Goal: Information Seeking & Learning: Learn about a topic

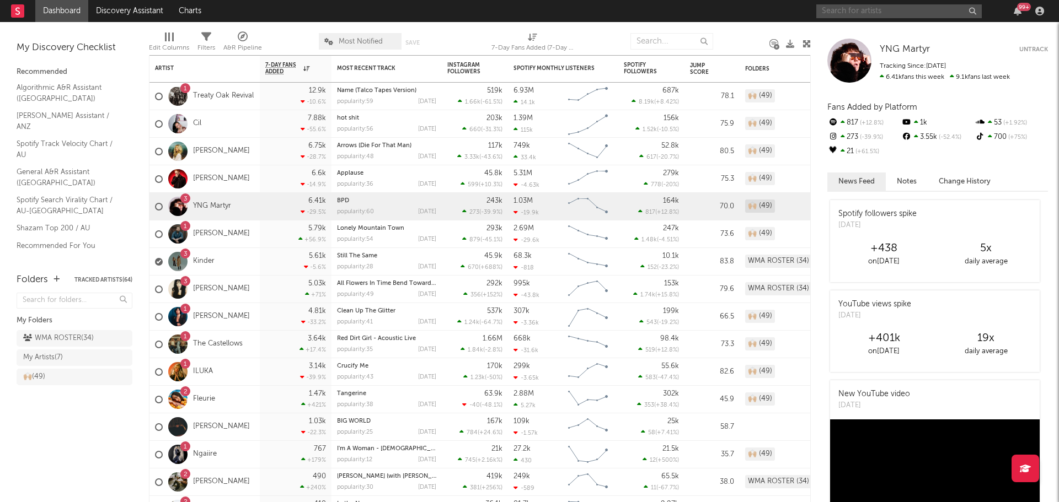
click at [889, 8] on input "text" at bounding box center [898, 11] width 165 height 14
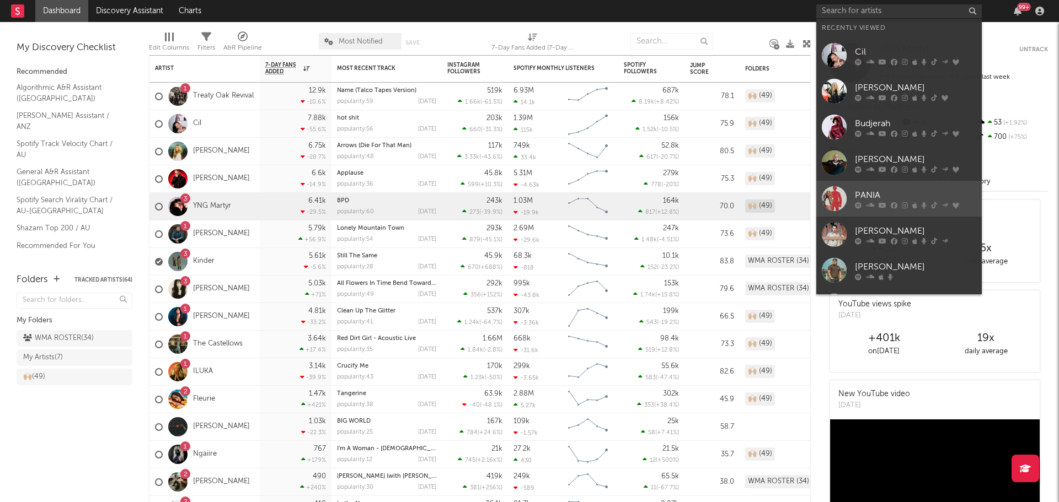
click at [828, 199] on div at bounding box center [834, 198] width 25 height 25
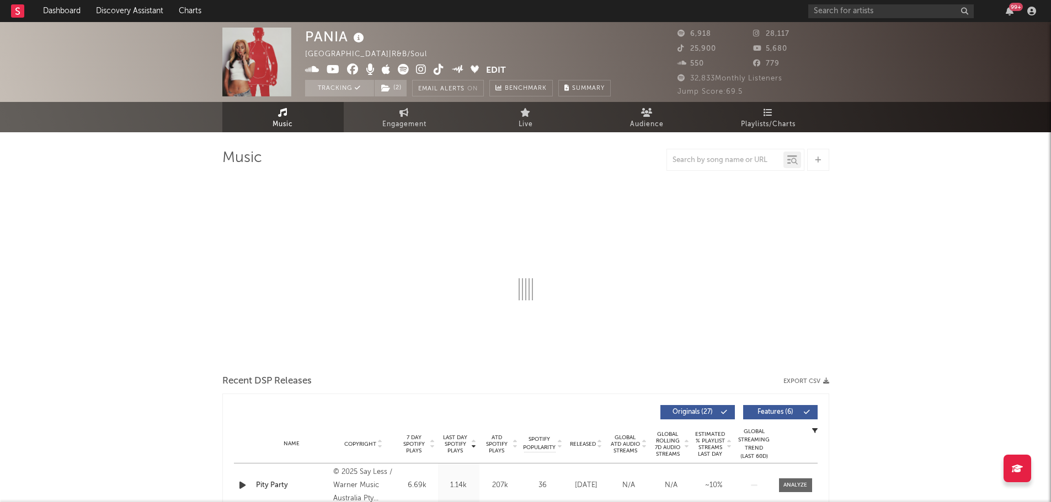
select select "6m"
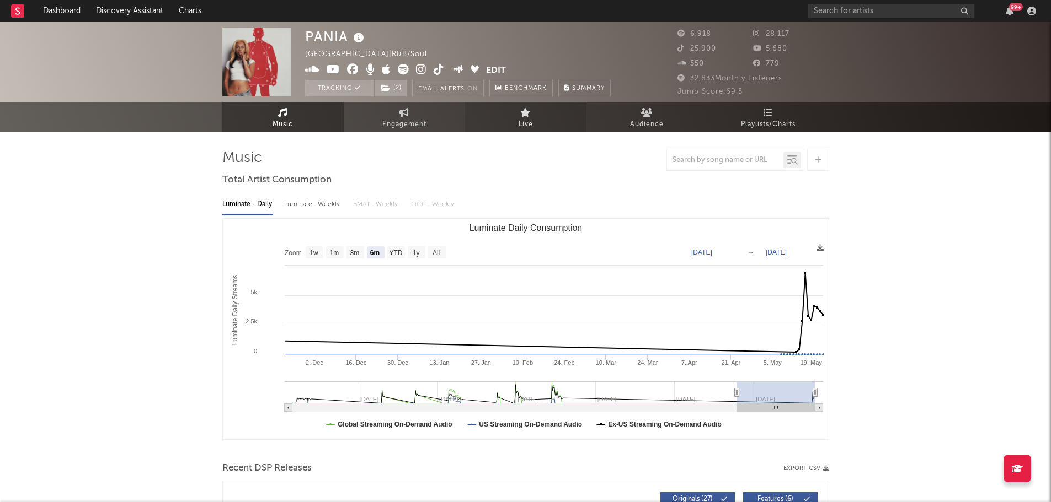
drag, startPoint x: 402, startPoint y: 124, endPoint x: 553, endPoint y: 122, distance: 151.1
click at [403, 122] on span "Engagement" at bounding box center [404, 124] width 44 height 13
select select "1w"
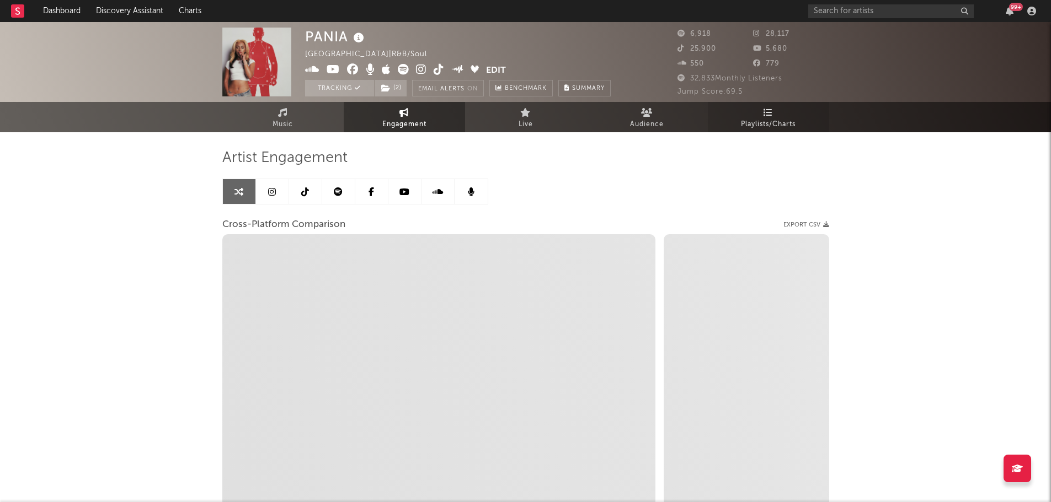
click at [790, 114] on link "Playlists/Charts" at bounding box center [768, 117] width 121 height 30
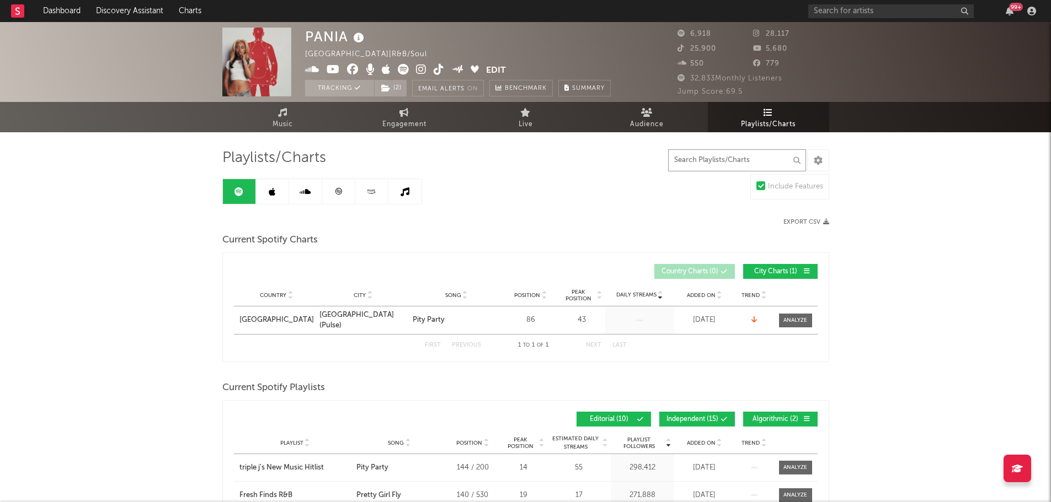
click at [737, 166] on input "text" at bounding box center [737, 160] width 138 height 22
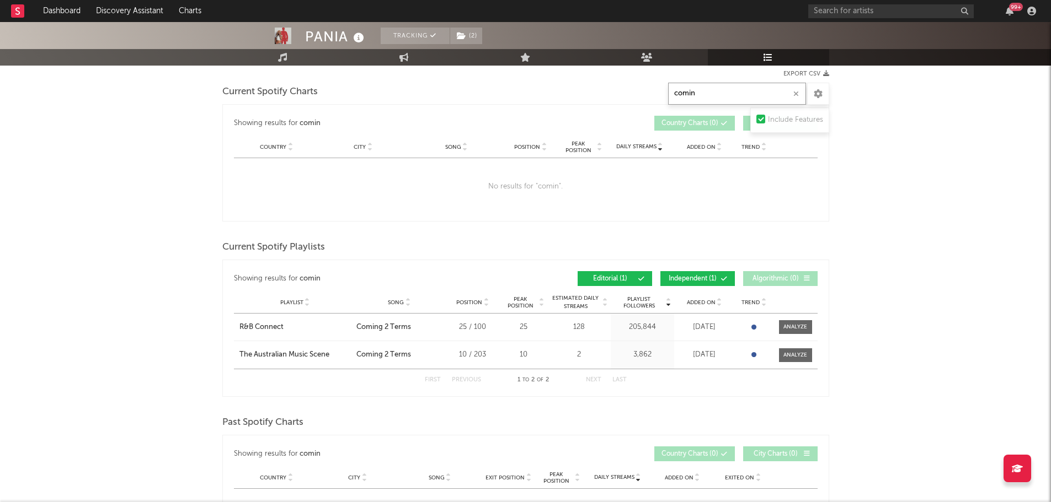
scroll to position [165, 0]
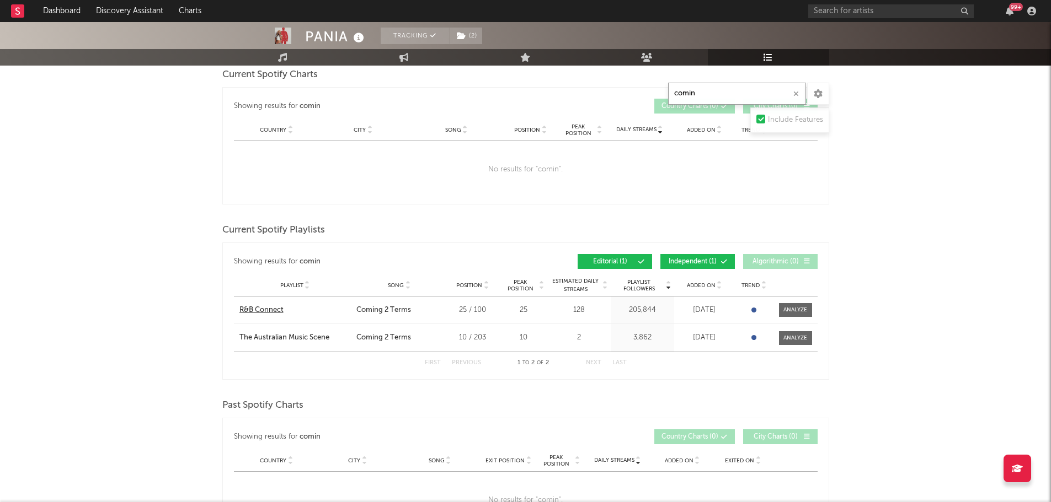
type input "comin"
drag, startPoint x: 323, startPoint y: 339, endPoint x: 441, endPoint y: 222, distance: 166.1
click at [441, 222] on div "Current Spotify Playlists" at bounding box center [525, 230] width 607 height 19
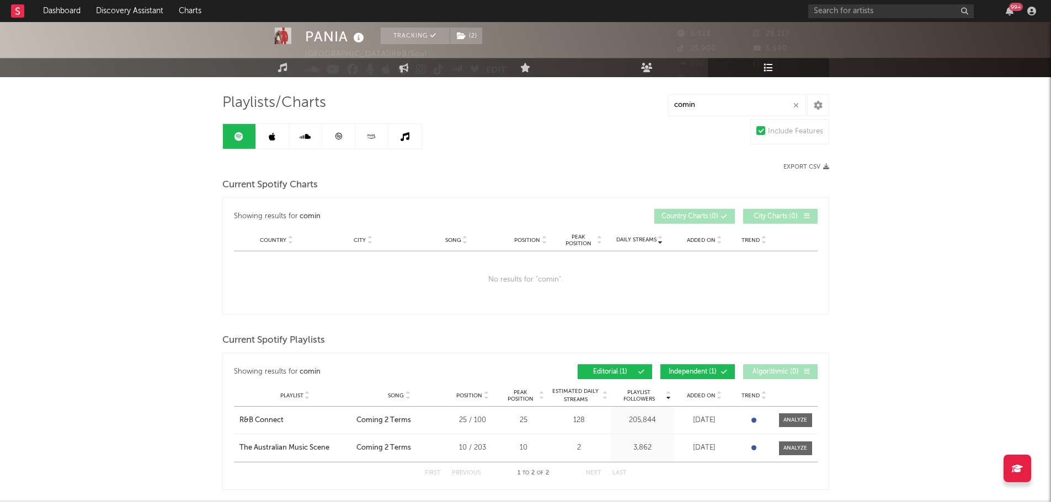
scroll to position [0, 0]
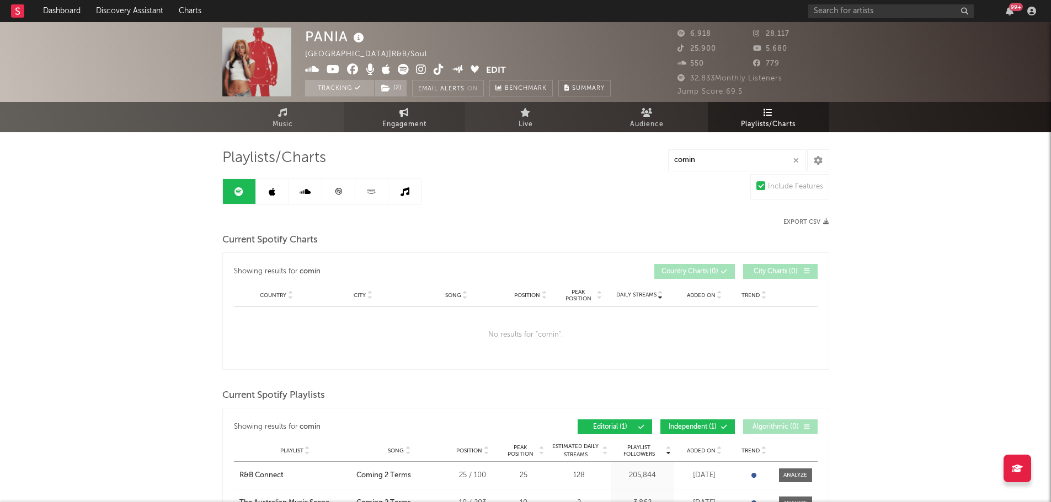
click at [388, 120] on span "Engagement" at bounding box center [404, 124] width 44 height 13
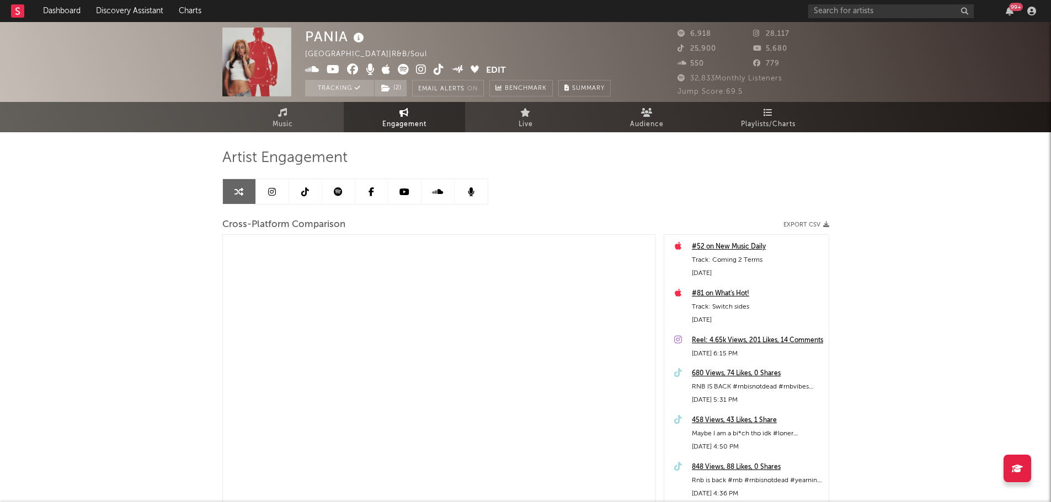
select select "1m"
